Goal: Information Seeking & Learning: Find specific fact

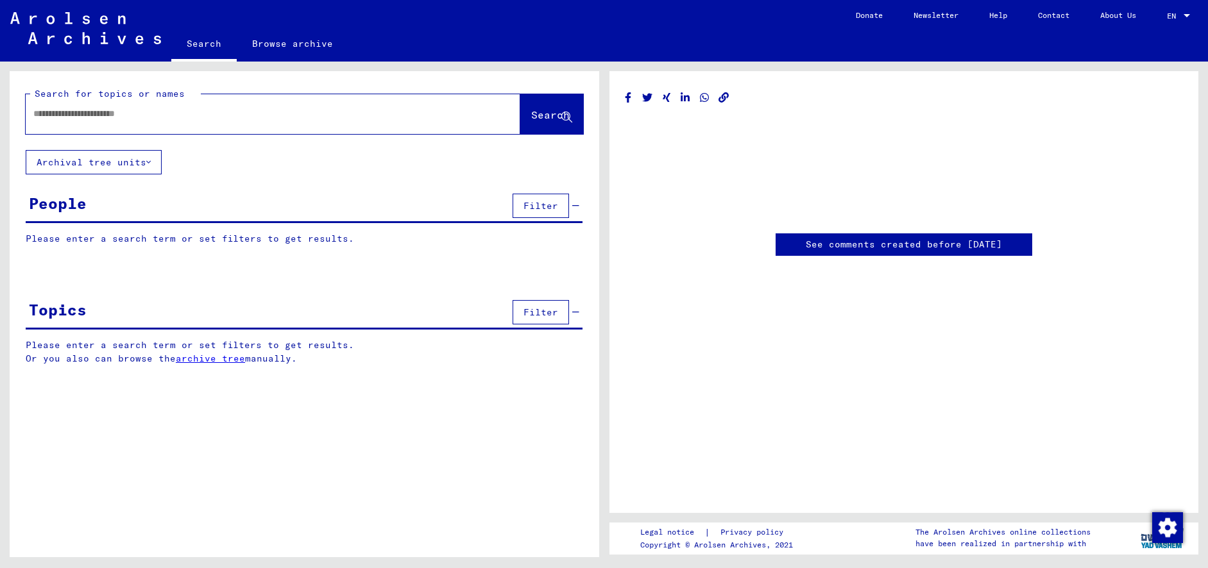
type input "********"
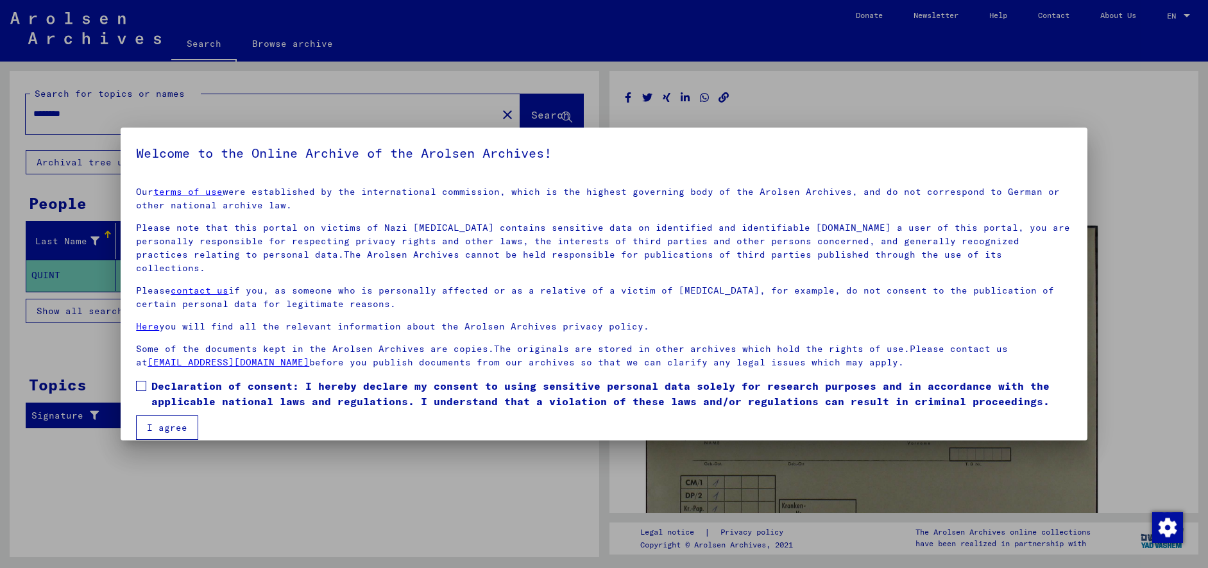
click at [184, 416] on button "I agree" at bounding box center [167, 428] width 62 height 24
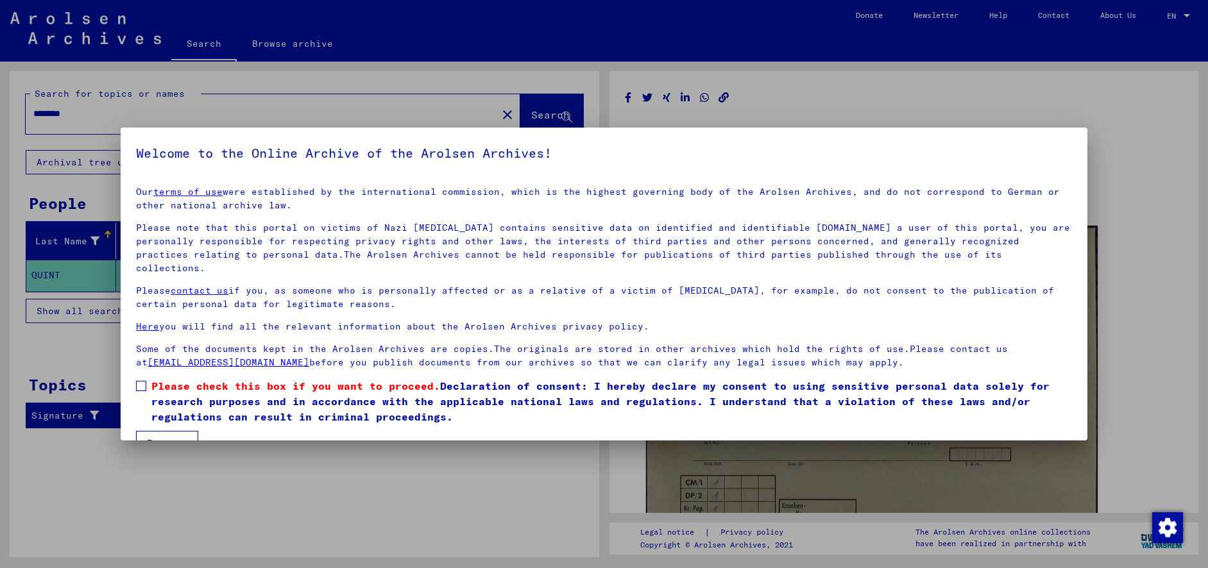
scroll to position [2, 0]
click at [146, 379] on span at bounding box center [141, 384] width 10 height 10
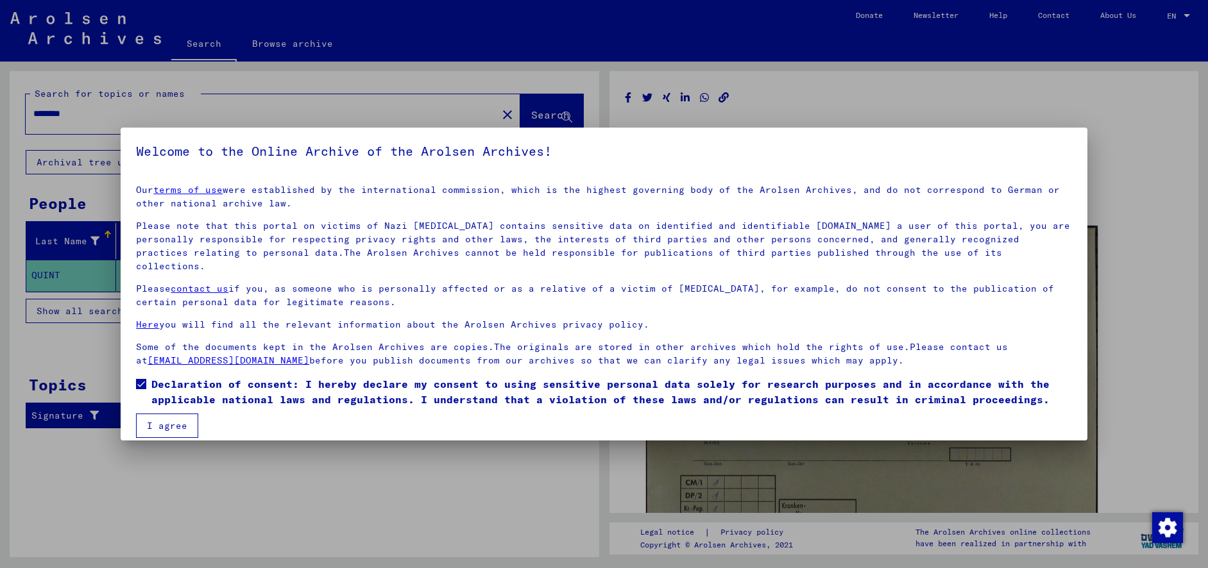
click at [158, 414] on button "I agree" at bounding box center [167, 426] width 62 height 24
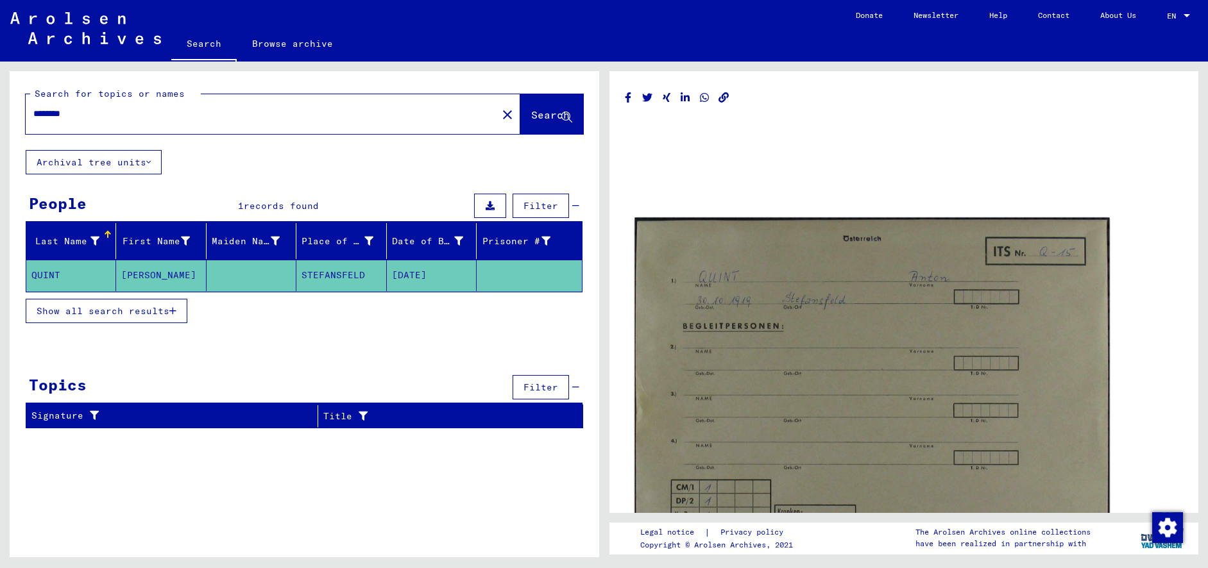
scroll to position [89, 0]
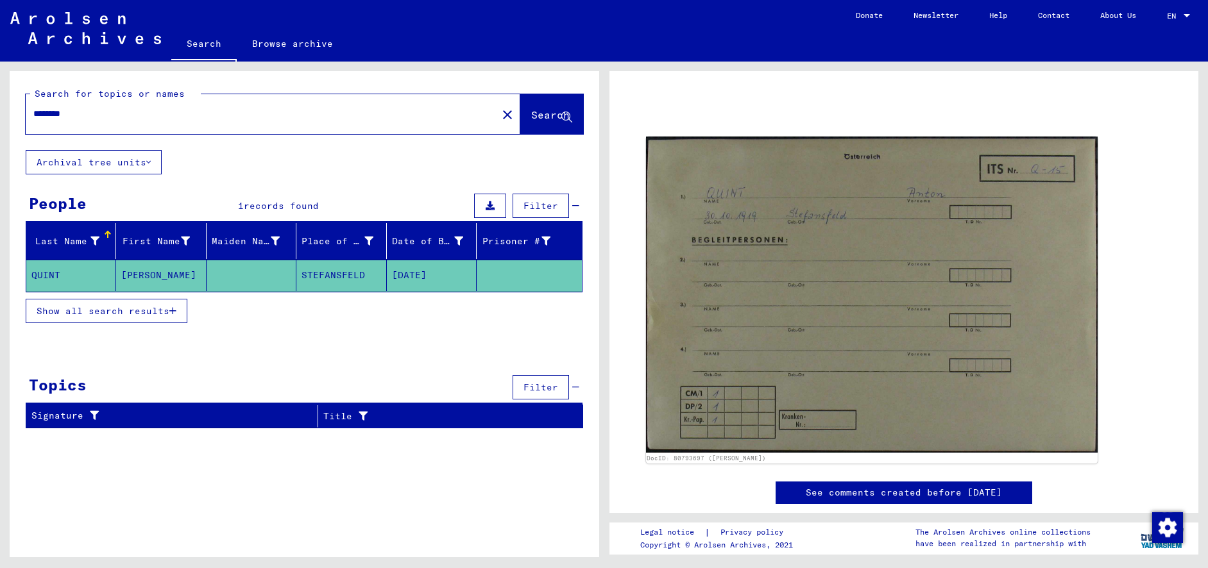
click at [813, 486] on link "See comments created before [DATE]" at bounding box center [904, 492] width 196 height 13
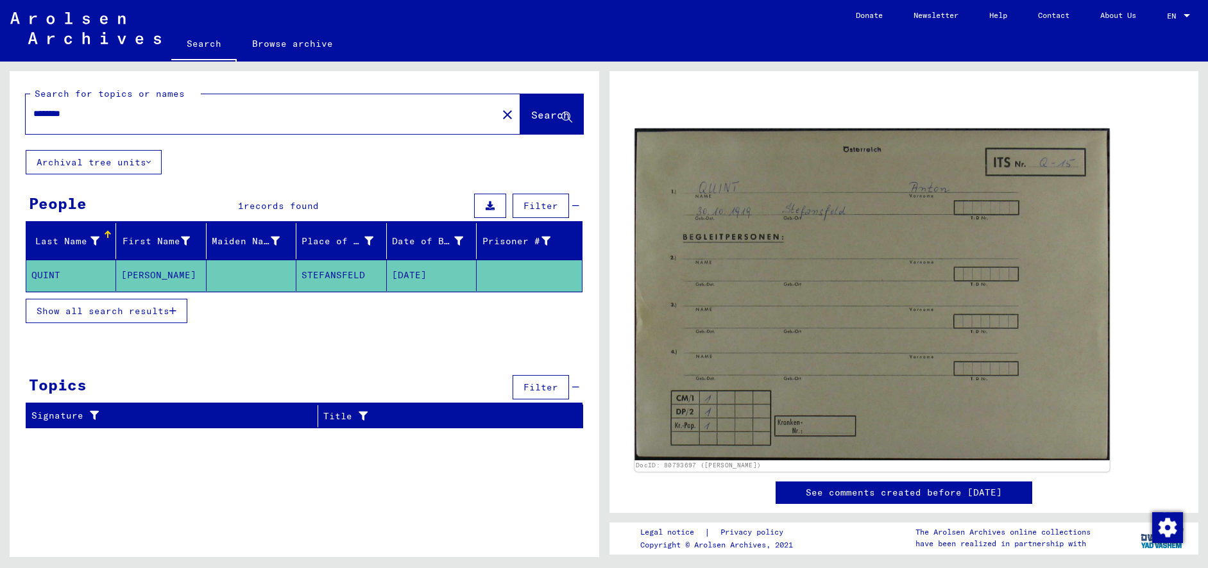
click at [729, 448] on img at bounding box center [871, 294] width 475 height 332
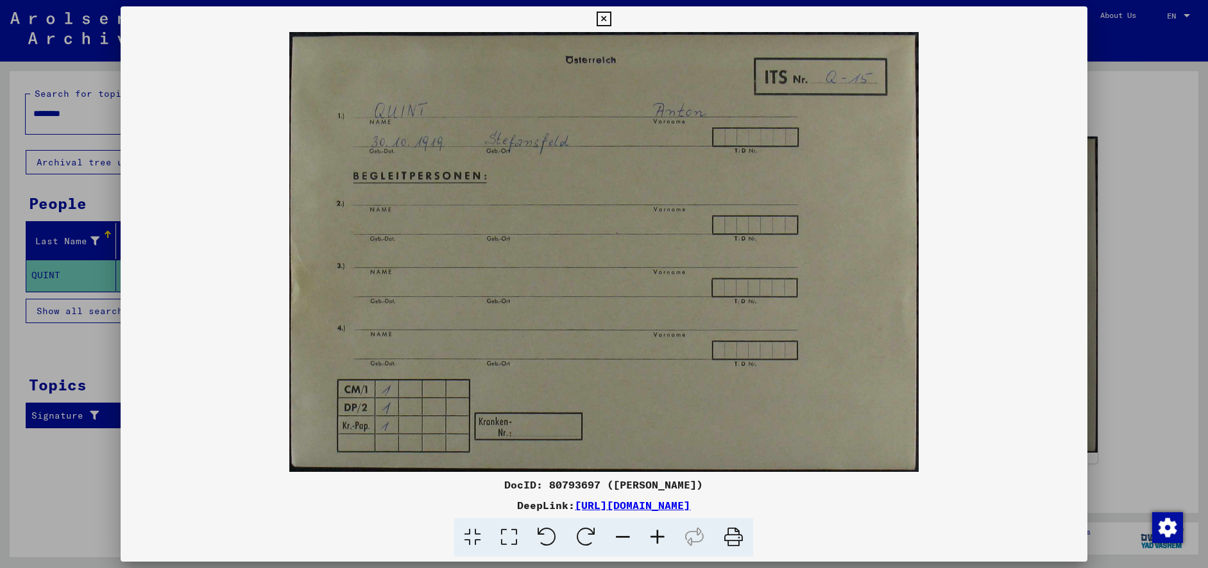
click at [637, 507] on link "[URL][DOMAIN_NAME]" at bounding box center [632, 505] width 115 height 13
click at [615, 12] on button at bounding box center [604, 19] width 22 height 26
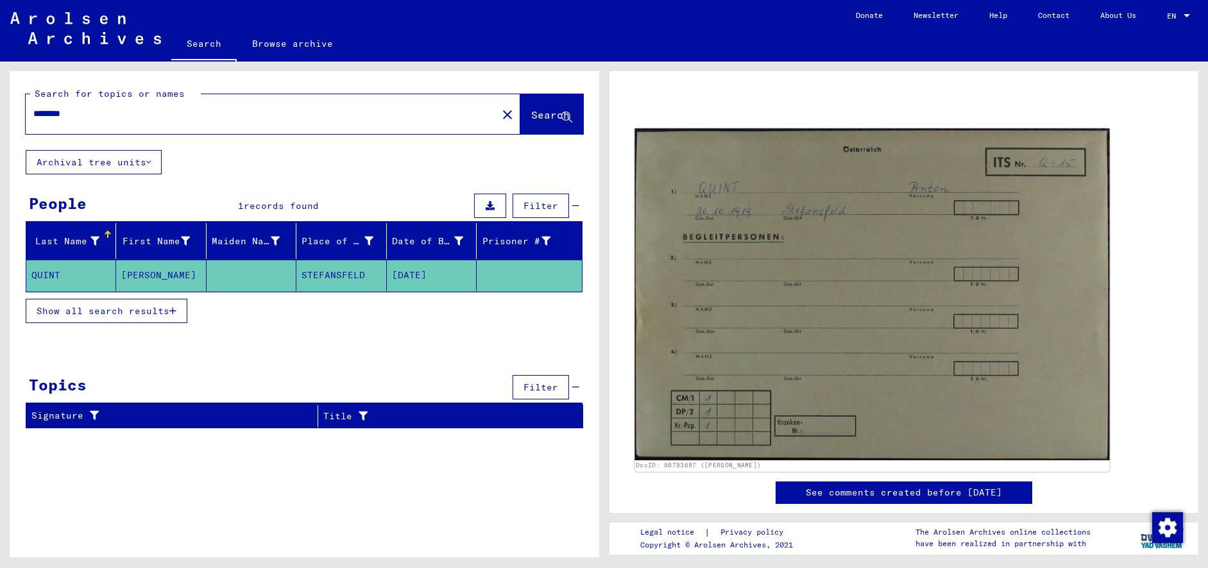
click at [686, 430] on img at bounding box center [871, 294] width 475 height 332
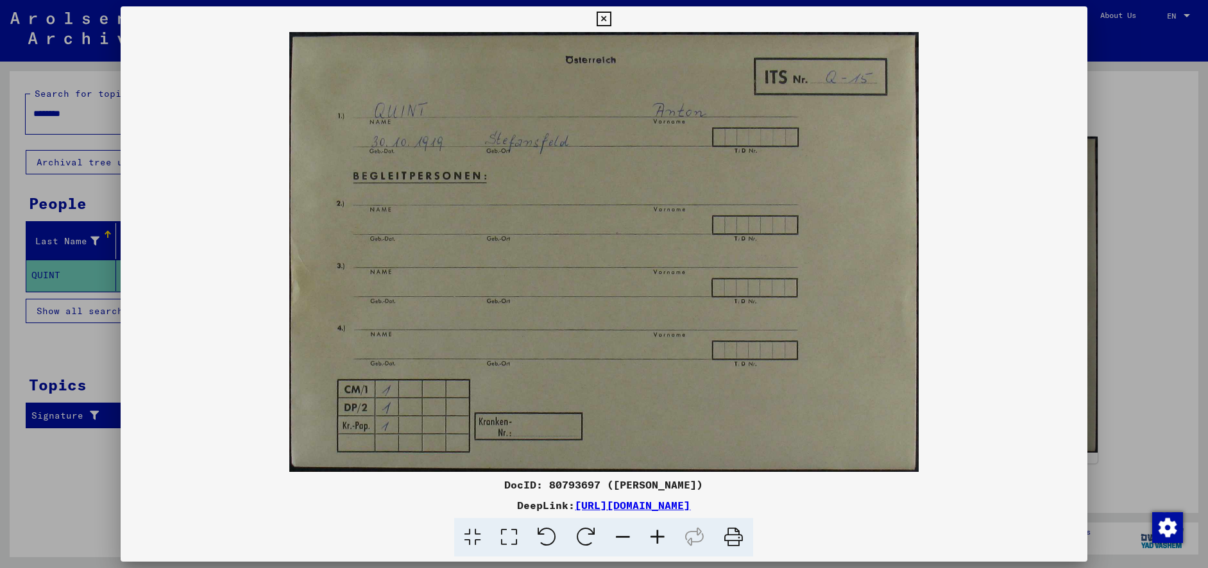
click at [1075, 312] on img at bounding box center [604, 252] width 966 height 440
click at [611, 15] on icon at bounding box center [604, 19] width 15 height 15
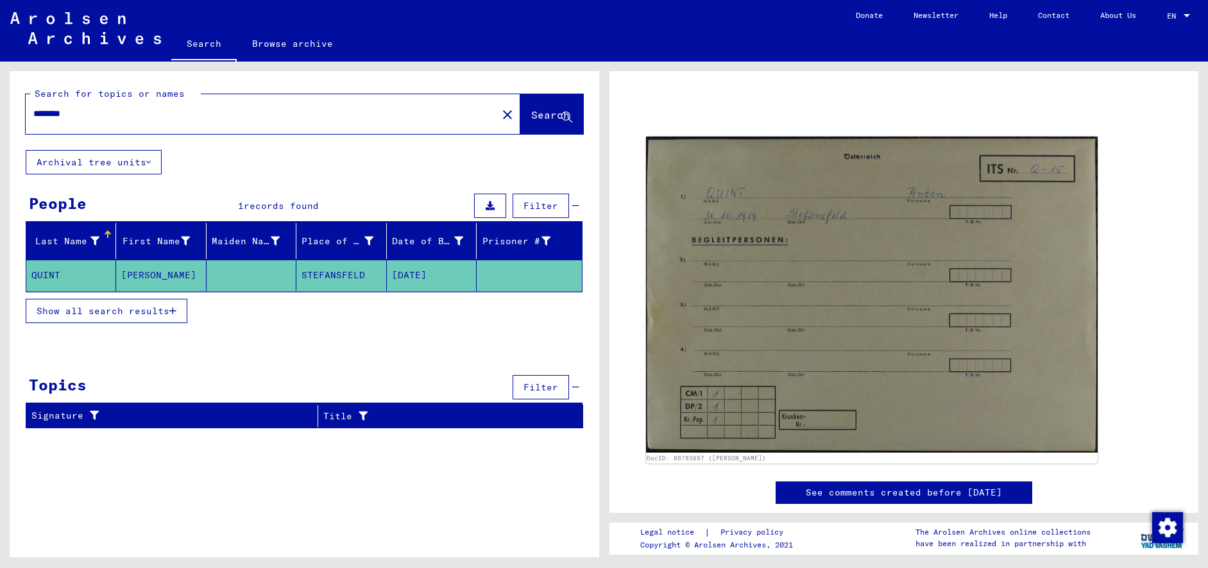
click at [320, 286] on mat-cell "STEFANSFELD" at bounding box center [341, 275] width 90 height 31
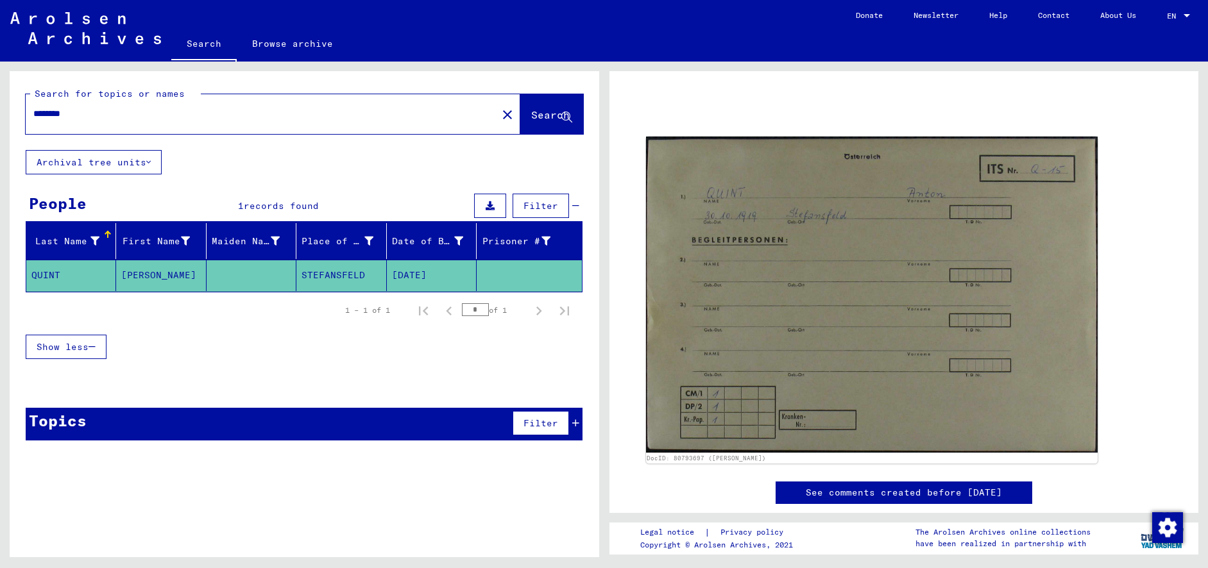
click at [312, 273] on mat-cell "STEFANSFELD" at bounding box center [341, 275] width 90 height 31
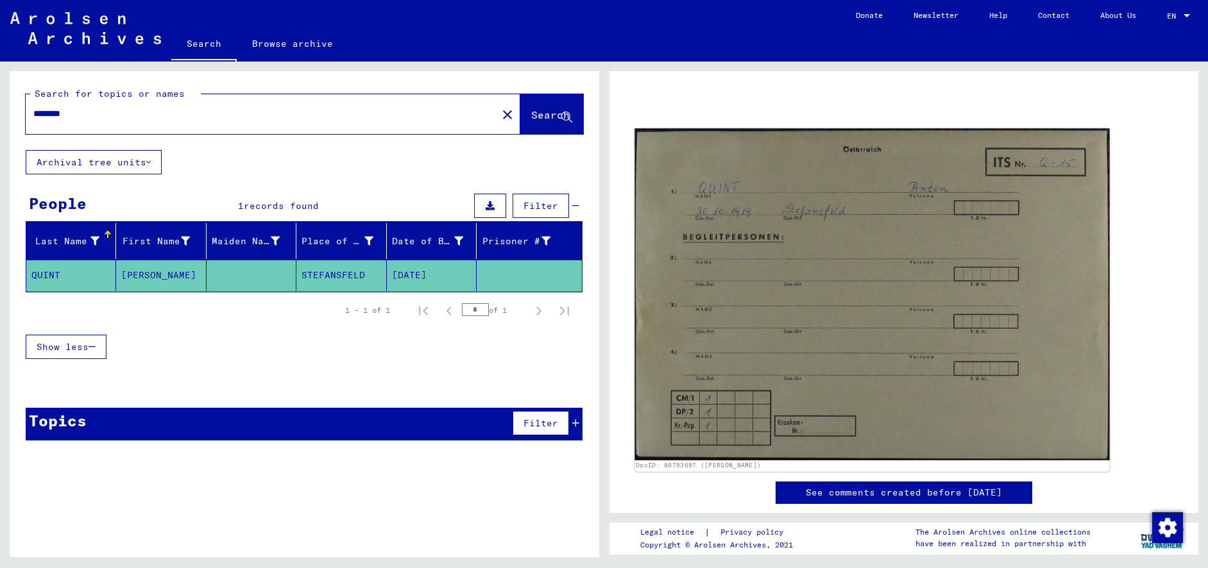
click at [984, 323] on img at bounding box center [871, 294] width 475 height 332
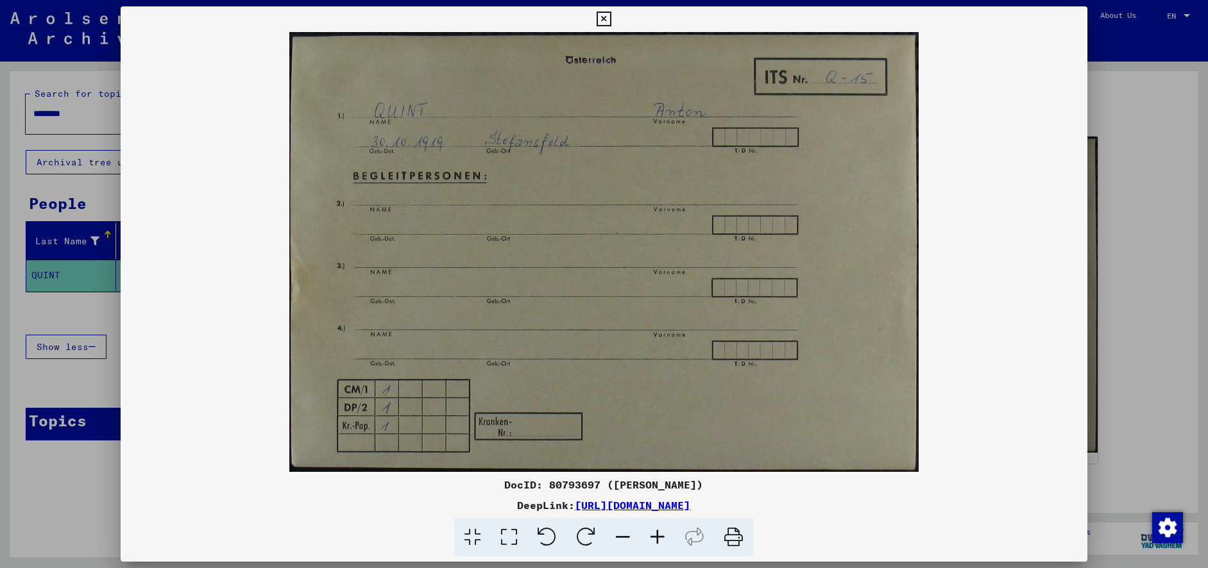
click at [640, 504] on link "[URL][DOMAIN_NAME]" at bounding box center [632, 505] width 115 height 13
